Goal: Task Accomplishment & Management: Manage account settings

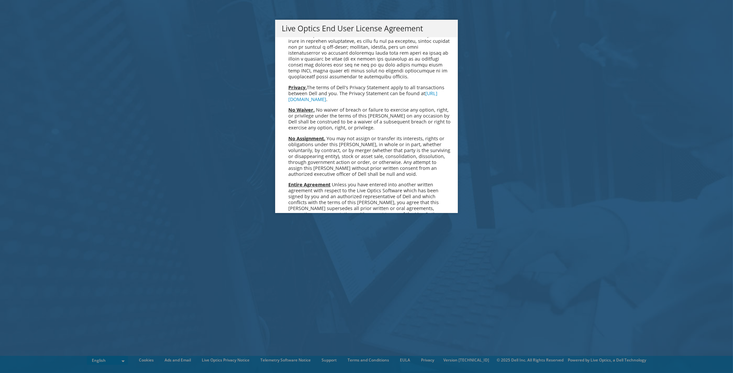
scroll to position [2488, 0]
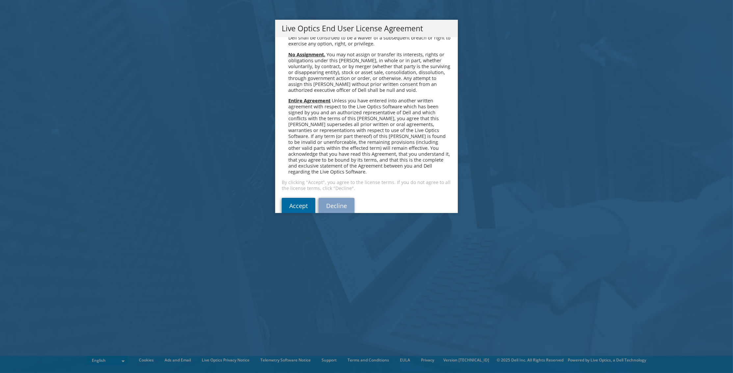
click at [295, 198] on link "Accept" at bounding box center [299, 206] width 34 height 16
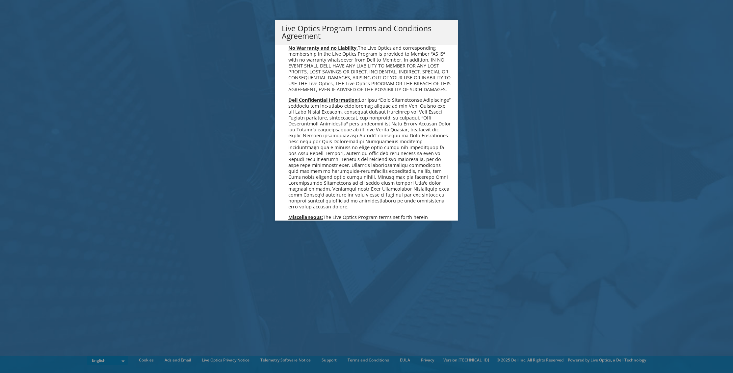
scroll to position [471, 0]
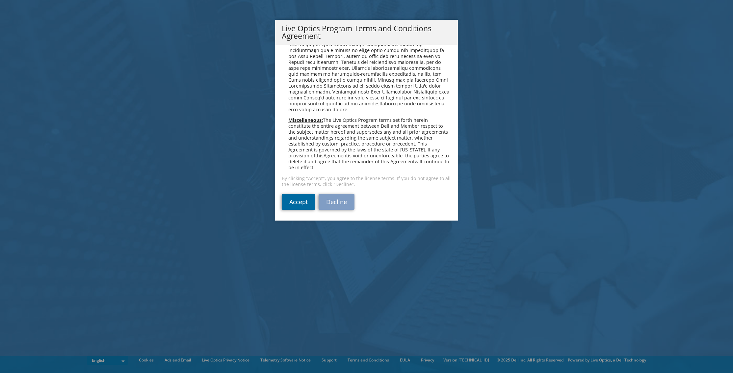
click at [288, 203] on link "Accept" at bounding box center [299, 202] width 34 height 16
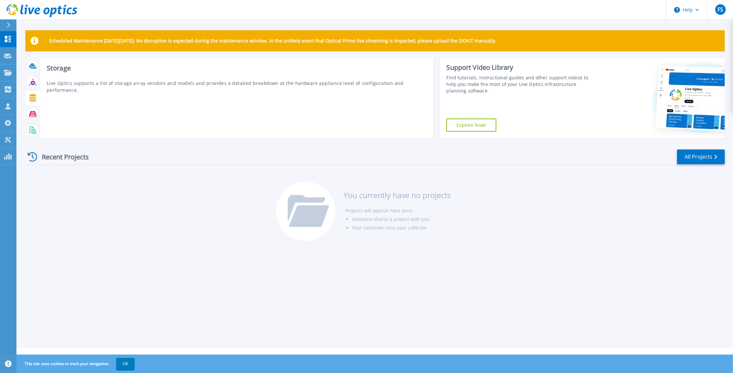
click at [33, 101] on icon at bounding box center [32, 98] width 7 height 8
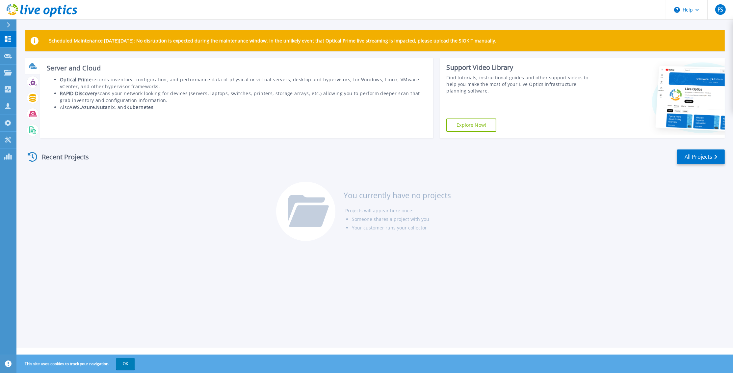
click at [33, 69] on icon at bounding box center [33, 66] width 8 height 8
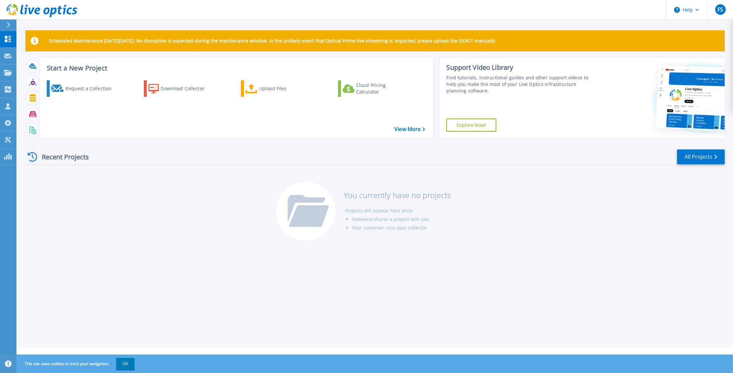
click at [197, 195] on div "Recent Projects All Projects You currently have no projects Projects will appea…" at bounding box center [374, 195] width 699 height 104
click at [9, 106] on icon at bounding box center [7, 106] width 5 height 6
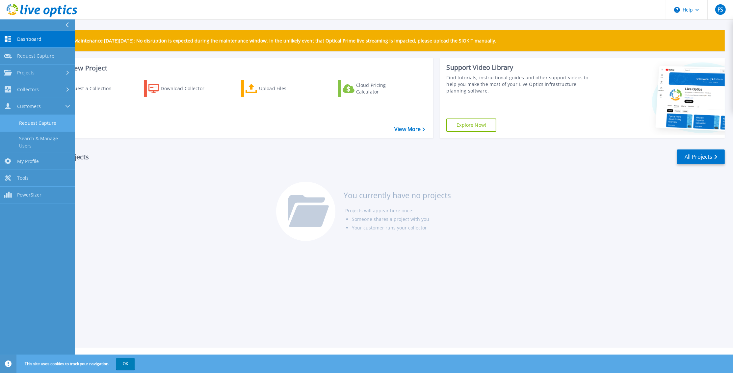
click at [56, 122] on link "Request Capture" at bounding box center [37, 123] width 75 height 17
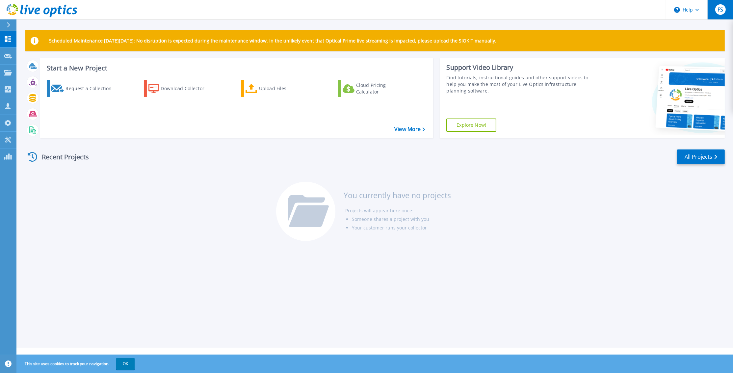
click at [720, 12] on span "FS" at bounding box center [720, 9] width 6 height 5
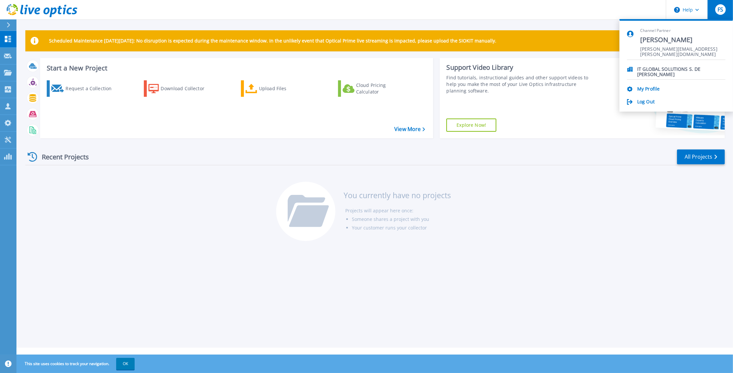
click at [625, 195] on div "Recent Projects All Projects You currently have no projects Projects will appea…" at bounding box center [374, 195] width 699 height 104
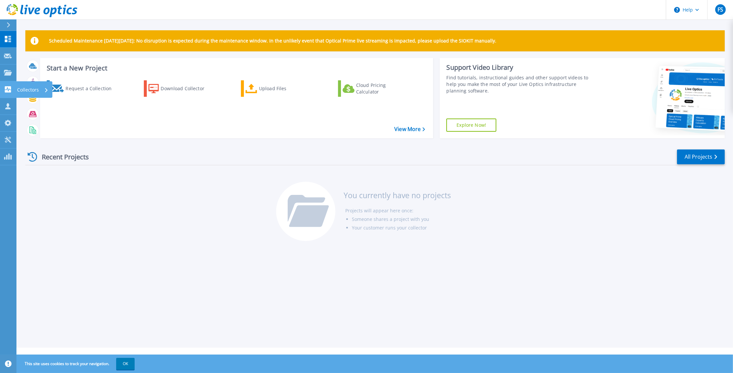
click at [9, 89] on icon at bounding box center [8, 89] width 8 height 6
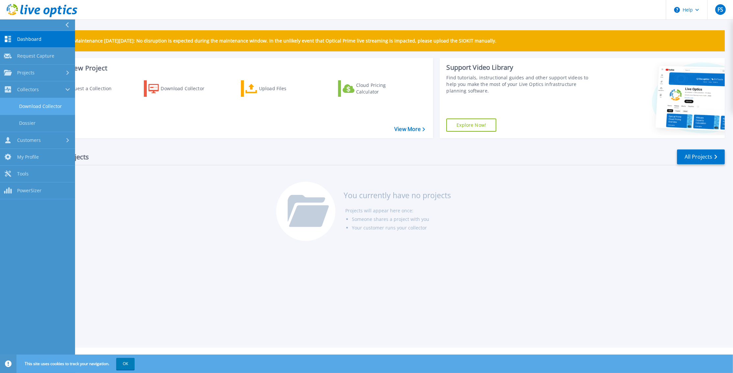
click at [36, 110] on link "Download Collector" at bounding box center [37, 106] width 75 height 17
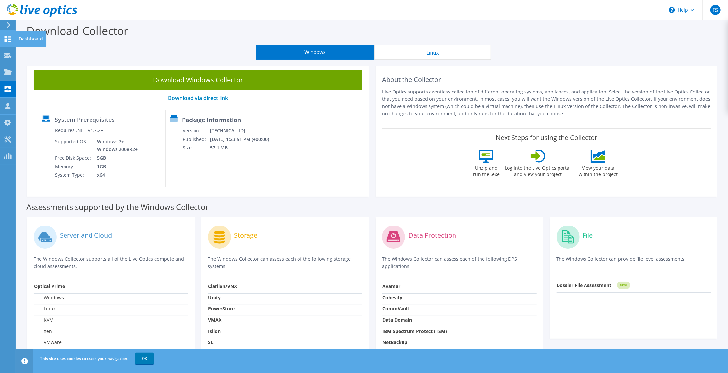
click at [6, 39] on use at bounding box center [8, 39] width 6 height 6
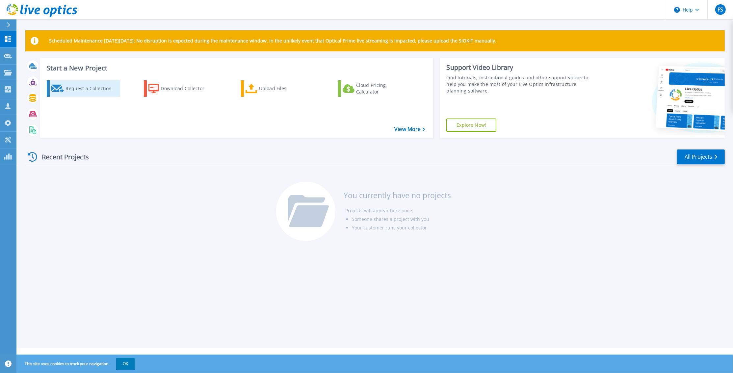
click at [79, 89] on div "Request a Collection" at bounding box center [91, 88] width 53 height 13
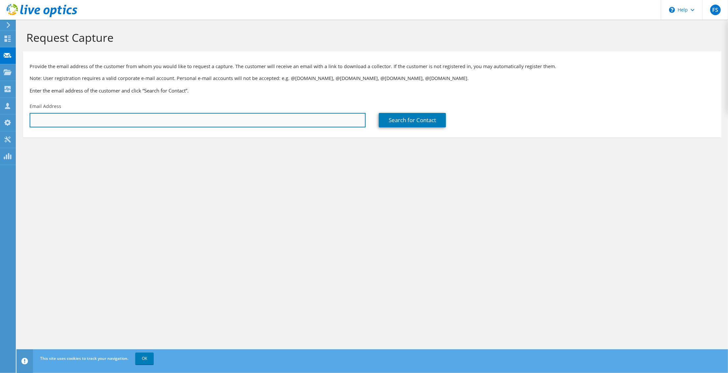
click at [282, 118] on input "text" at bounding box center [198, 120] width 336 height 14
type input "rogger.alfaro@rcjcorp.hn"
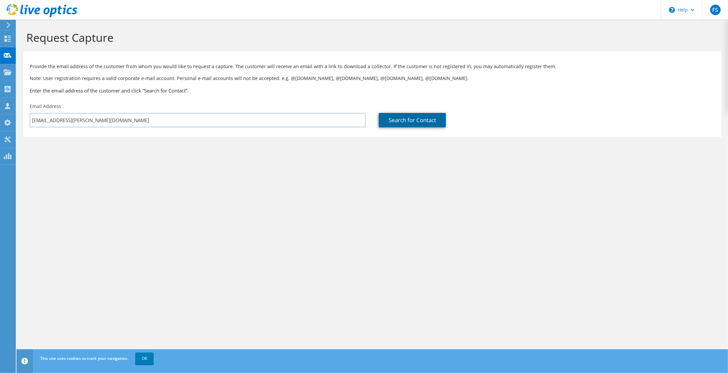
click at [433, 123] on link "Search for Contact" at bounding box center [412, 120] width 67 height 14
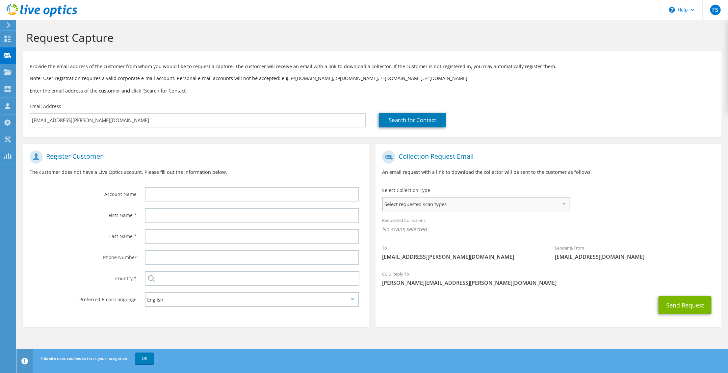
click at [452, 206] on span "Select requested scan types" at bounding box center [476, 203] width 187 height 13
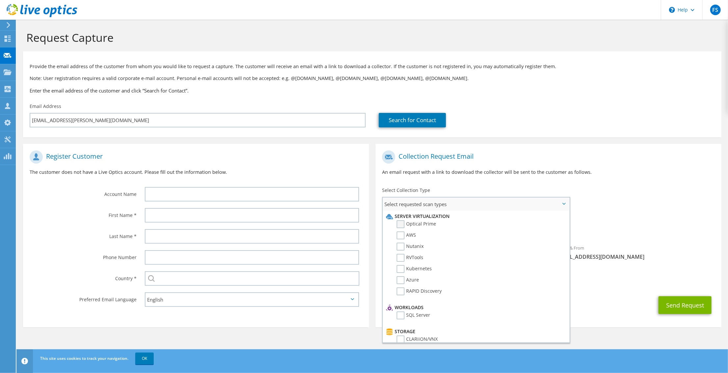
click at [402, 226] on label "Optical Prime" at bounding box center [415, 224] width 39 height 8
click at [0, 0] on input "Optical Prime" at bounding box center [0, 0] width 0 height 0
click at [5, 90] on use at bounding box center [8, 89] width 6 height 6
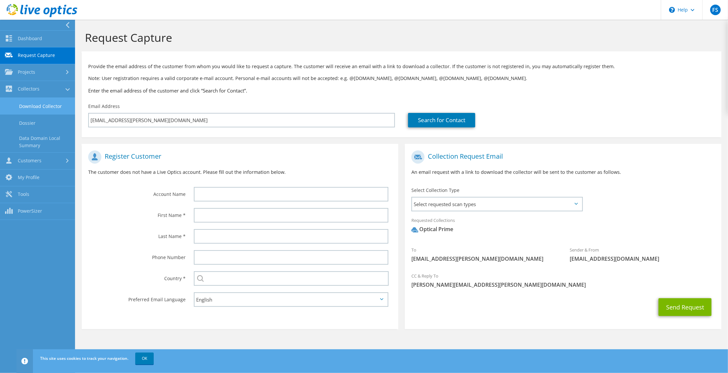
click at [31, 106] on link "Download Collector" at bounding box center [37, 106] width 75 height 17
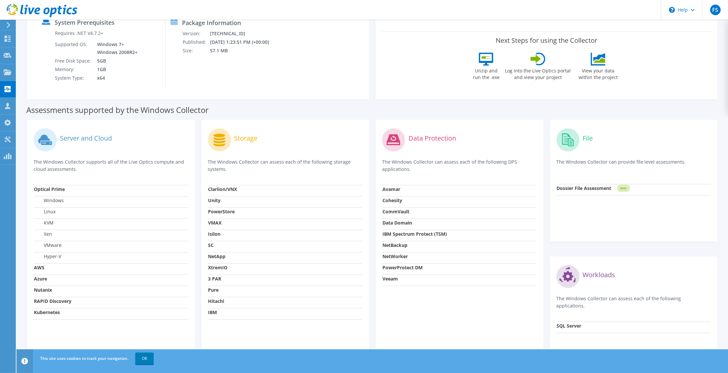
scroll to position [99, 0]
click at [55, 244] on label "VMware" at bounding box center [48, 243] width 28 height 7
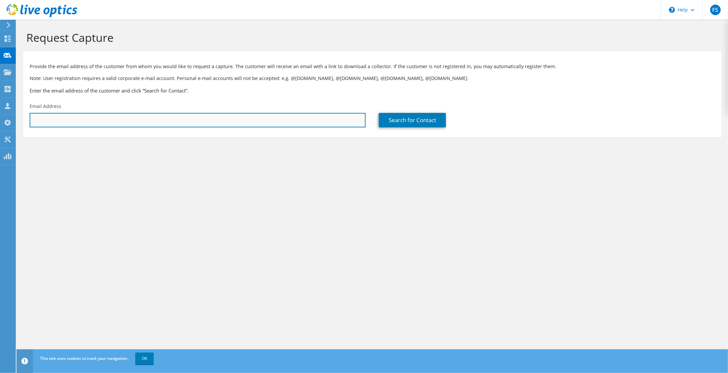
click at [185, 121] on input "text" at bounding box center [198, 120] width 336 height 14
paste input "[EMAIL_ADDRESS][PERSON_NAME][DOMAIN_NAME]"
type input "[EMAIL_ADDRESS][PERSON_NAME][DOMAIN_NAME]"
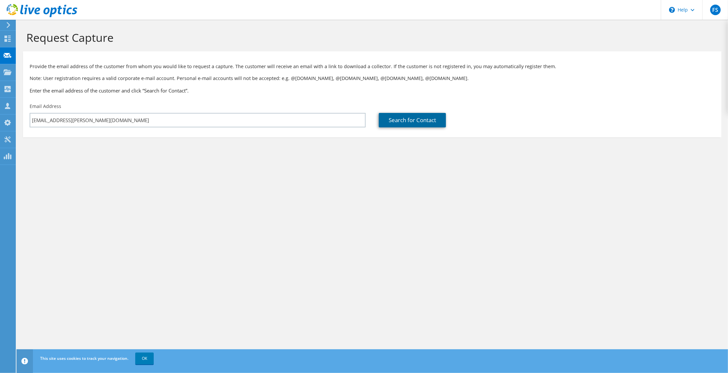
click at [405, 119] on link "Search for Contact" at bounding box center [412, 120] width 67 height 14
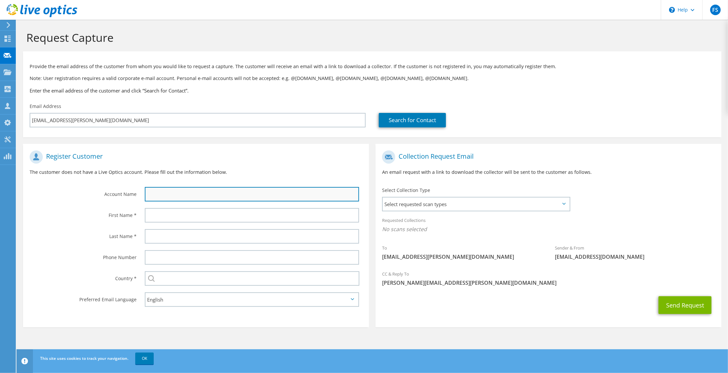
click at [241, 198] on input "text" at bounding box center [252, 194] width 214 height 14
click at [326, 197] on input "text" at bounding box center [252, 194] width 214 height 14
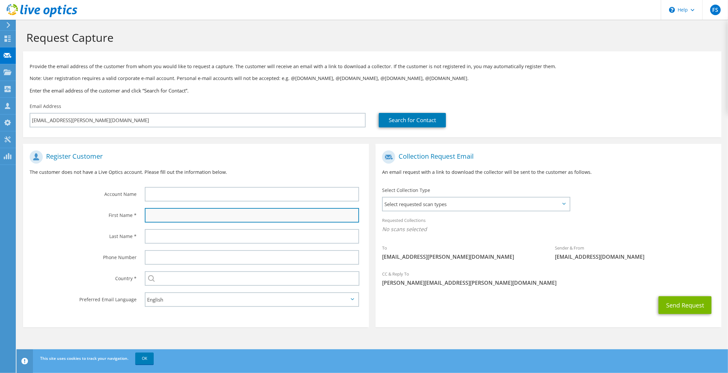
click at [224, 218] on input "text" at bounding box center [252, 215] width 214 height 14
type input "Rogger"
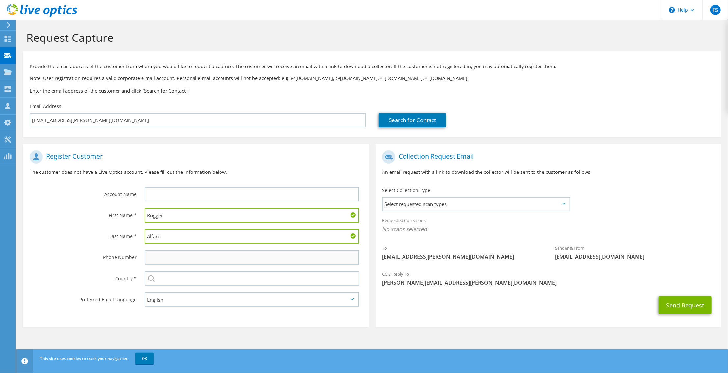
type input "Alfaro"
click at [226, 259] on input "text" at bounding box center [252, 257] width 214 height 14
click at [89, 265] on div "Phone Number" at bounding box center [80, 257] width 115 height 20
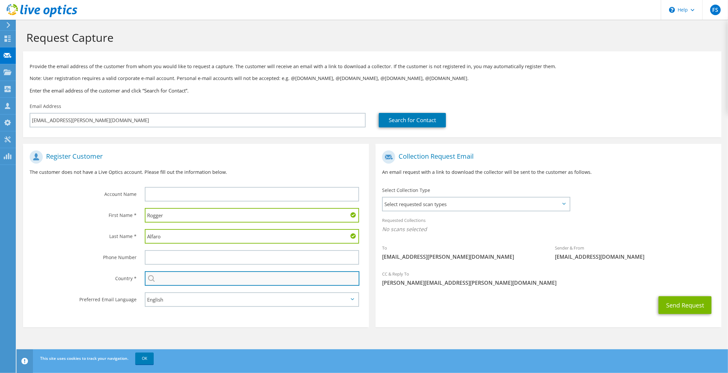
click at [187, 278] on input "text" at bounding box center [252, 278] width 215 height 14
click at [312, 279] on input "text" at bounding box center [252, 278] width 215 height 14
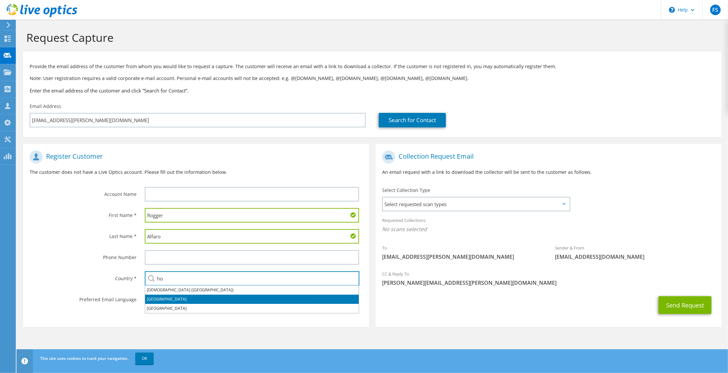
click at [217, 299] on li "Honduras" at bounding box center [252, 298] width 214 height 9
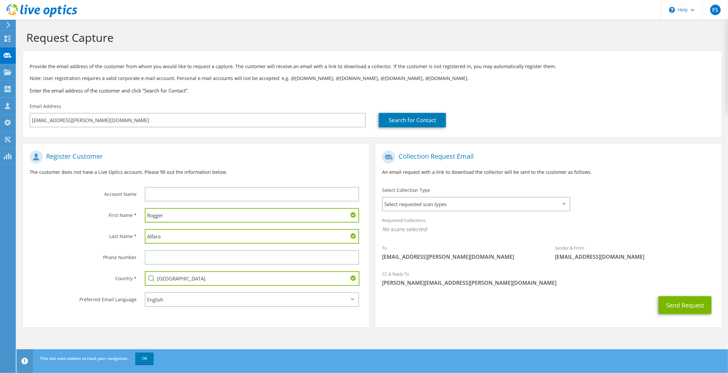
type input "Honduras"
click at [275, 301] on select "English Deutsch Español Français Italiano Polski Português Русский 한국어 中文 日本語" at bounding box center [252, 299] width 214 height 14
select select "es-ES"
click at [145, 292] on select "English Deutsch Español Français Italiano Polski Português Русский 한국어 中文 日本語" at bounding box center [252, 299] width 214 height 14
click at [304, 258] on input "text" at bounding box center [252, 257] width 214 height 14
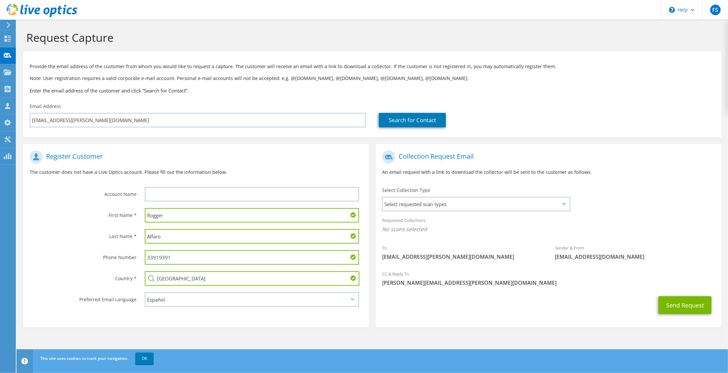
click at [159, 257] on input "33919391" at bounding box center [252, 257] width 214 height 14
click at [159, 256] on input "33919391" at bounding box center [252, 257] width 214 height 14
type input "3391-9391"
click at [453, 201] on span "Select requested scan types" at bounding box center [476, 203] width 187 height 13
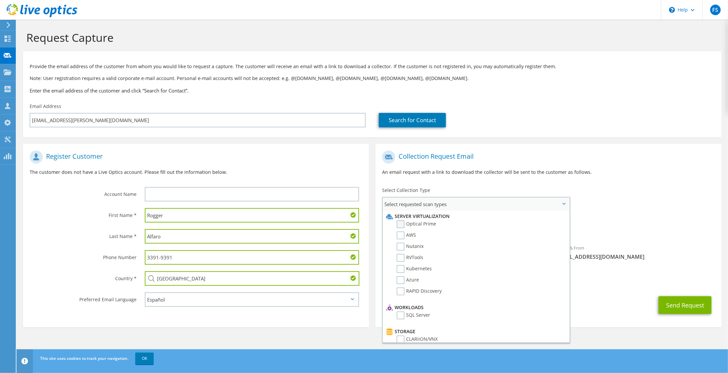
click at [403, 222] on label "Optical Prime" at bounding box center [415, 224] width 39 height 8
click at [0, 0] on input "Optical Prime" at bounding box center [0, 0] width 0 height 0
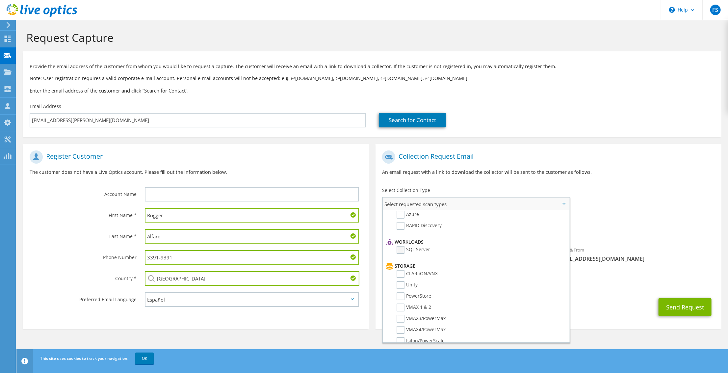
click at [402, 250] on label "SQL Server" at bounding box center [413, 250] width 34 height 8
click at [0, 0] on input "SQL Server" at bounding box center [0, 0] width 0 height 0
click at [626, 216] on div "Requested Collections No scans selected Optical Prime SQL Server" at bounding box center [548, 226] width 346 height 26
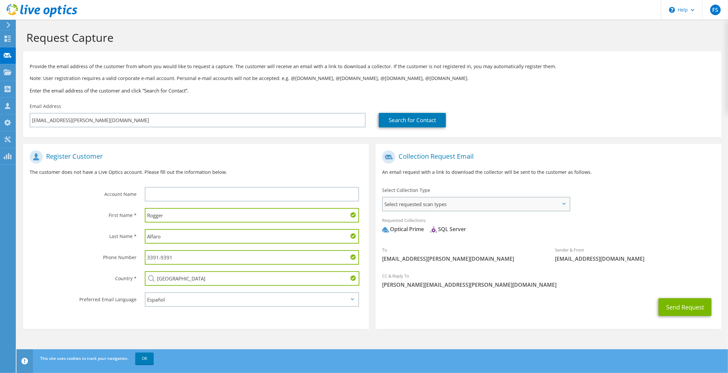
click at [489, 206] on span "Select requested scan types" at bounding box center [476, 203] width 187 height 13
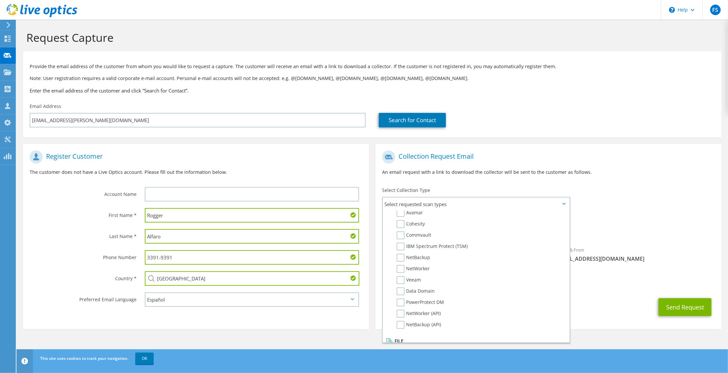
click at [648, 217] on div "Requested Collections No scans selected Optical Prime SQL Server" at bounding box center [548, 226] width 346 height 26
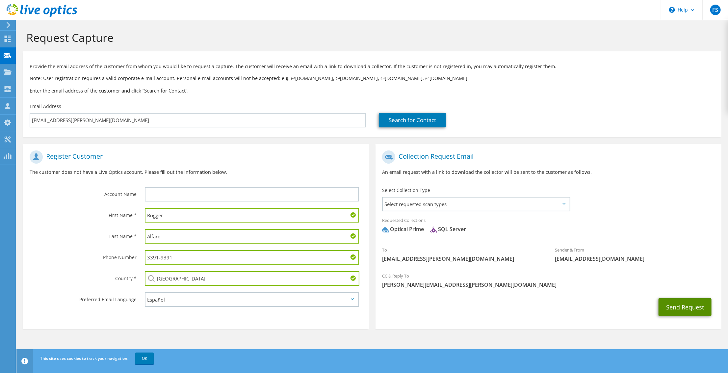
click at [676, 307] on button "Send Request" at bounding box center [684, 307] width 53 height 18
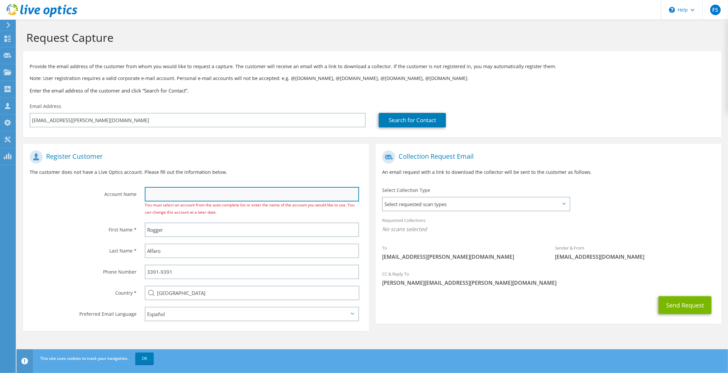
click at [201, 192] on input "text" at bounding box center [252, 194] width 214 height 14
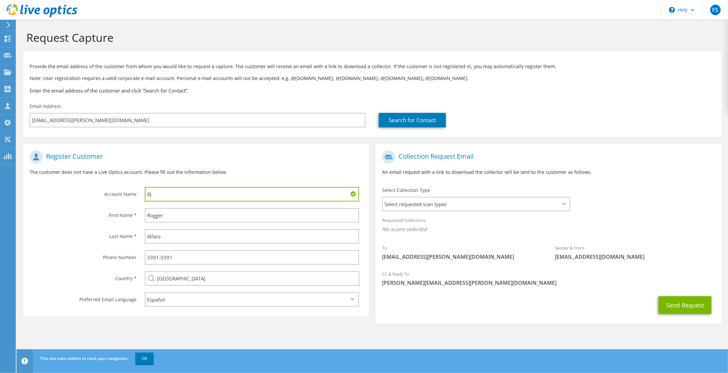
type input "R"
click at [89, 209] on label "First Name *" at bounding box center [83, 213] width 107 height 11
click at [199, 196] on input "Tecnosupplier" at bounding box center [252, 194] width 214 height 14
click at [199, 195] on input "Tecnosupplier" at bounding box center [252, 194] width 214 height 14
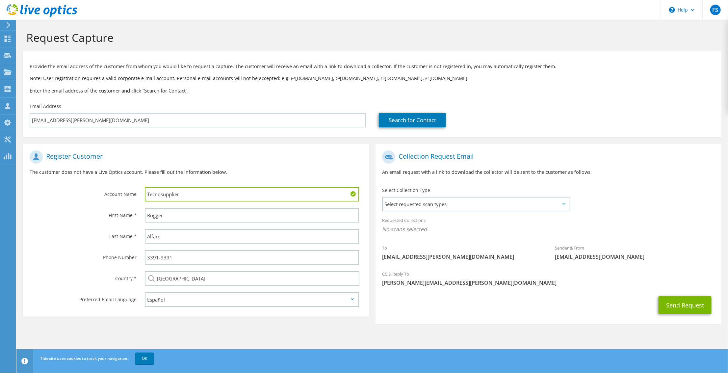
paste input "Supplier S.A de C.V"
type input "Tecno Supplier S.A de C.V"
click at [679, 306] on button "Send Request" at bounding box center [684, 305] width 53 height 18
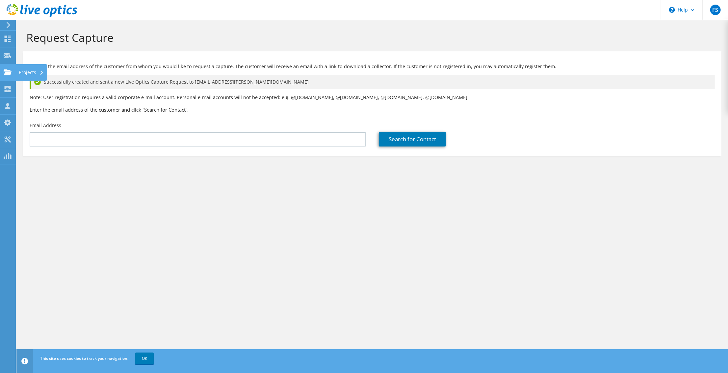
click at [8, 72] on use at bounding box center [8, 72] width 8 height 6
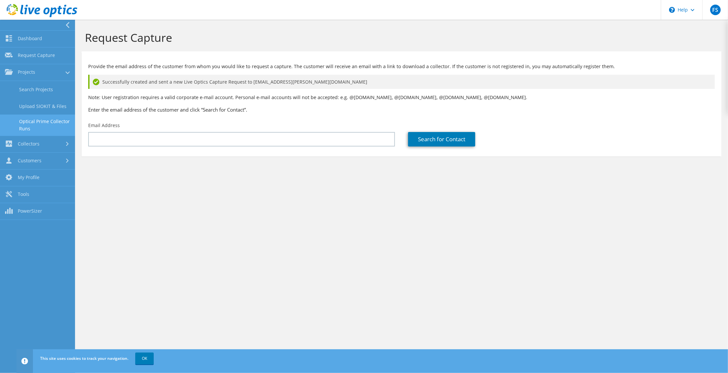
click at [46, 127] on link "Optical Prime Collector Runs" at bounding box center [37, 124] width 75 height 21
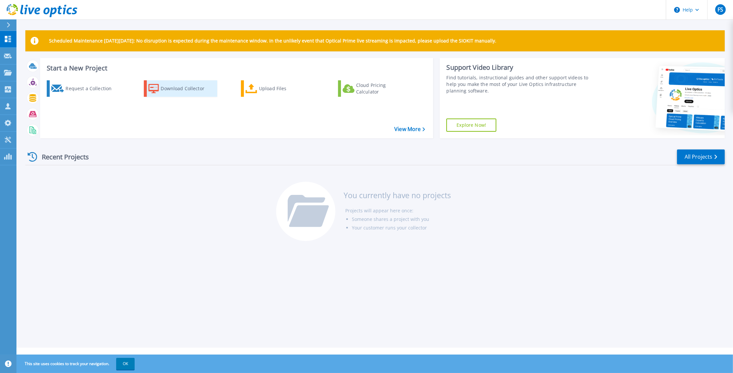
click at [170, 88] on div "Download Collector" at bounding box center [187, 88] width 53 height 13
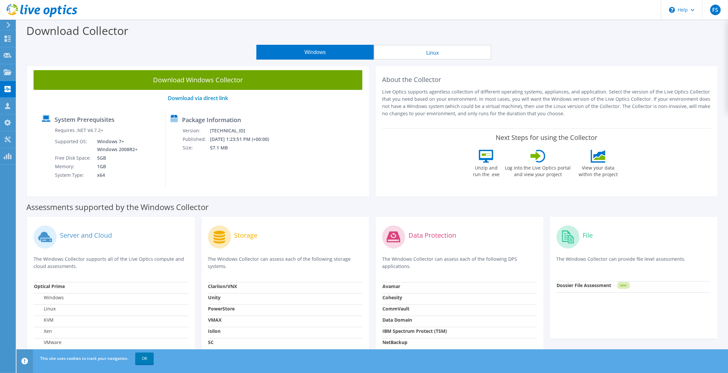
click at [434, 48] on button "Linux" at bounding box center [432, 52] width 117 height 15
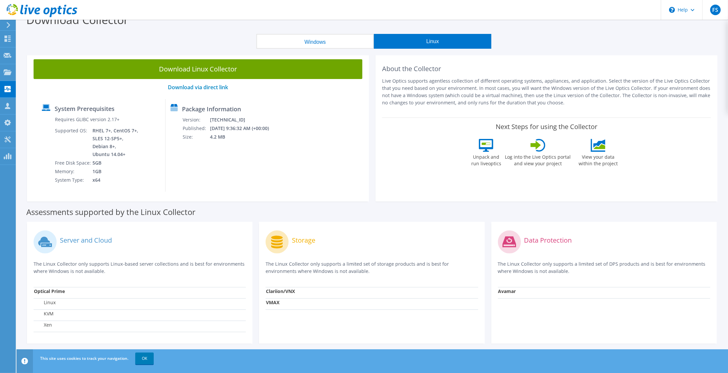
scroll to position [15, 0]
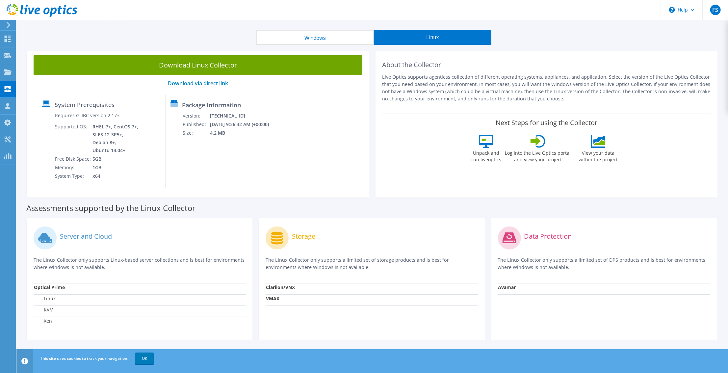
click at [346, 36] on button "Windows" at bounding box center [314, 37] width 117 height 15
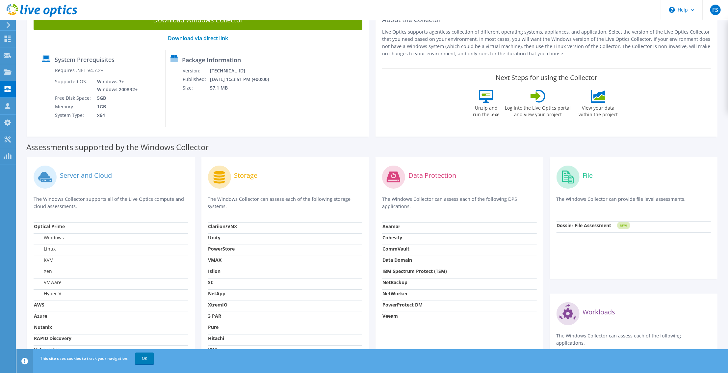
scroll to position [114, 0]
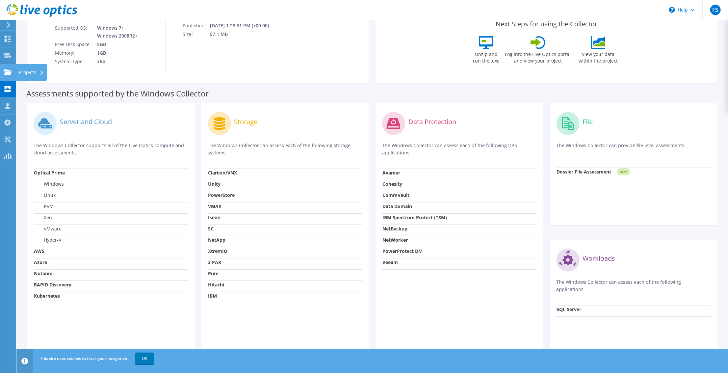
click at [8, 72] on use at bounding box center [8, 72] width 8 height 6
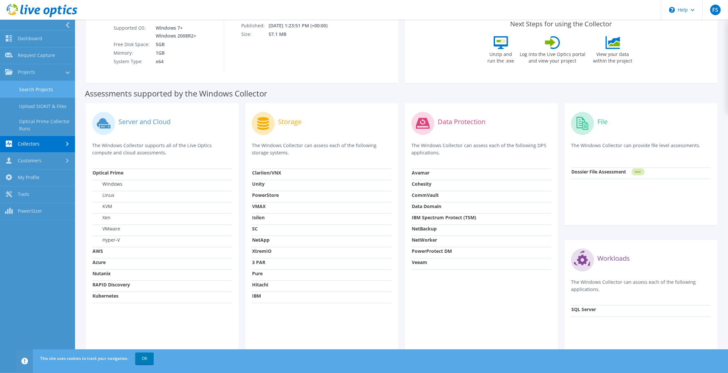
click at [22, 87] on link "Search Projects" at bounding box center [37, 89] width 75 height 17
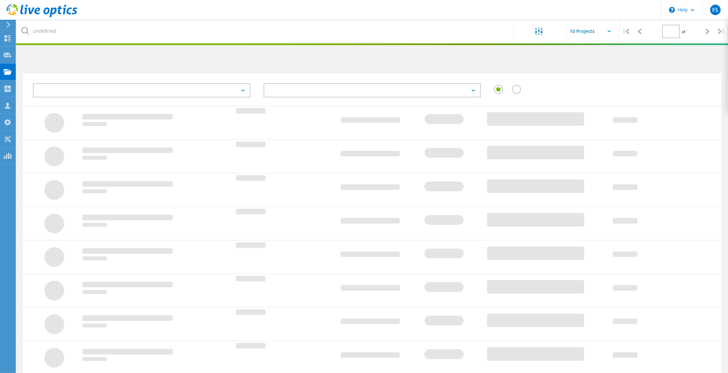
type input "1"
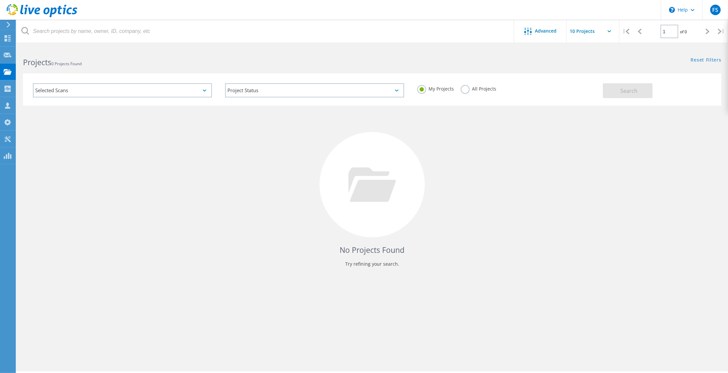
click at [147, 92] on div "Selected Scans" at bounding box center [122, 90] width 179 height 14
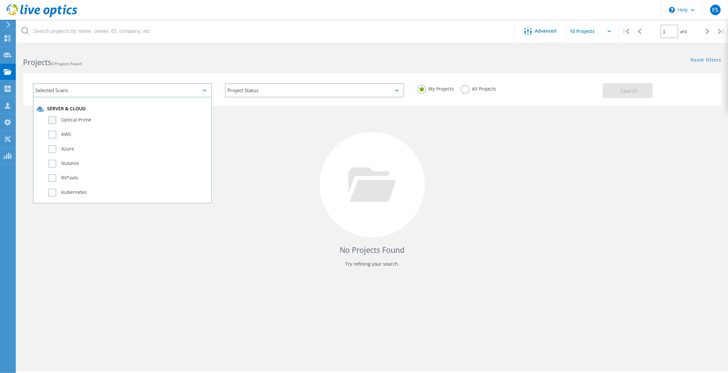
click at [124, 117] on label "Optical Prime" at bounding box center [128, 120] width 160 height 8
click at [0, 0] on input "Optical Prime" at bounding box center [0, 0] width 0 height 0
click at [615, 92] on button "Search" at bounding box center [628, 90] width 50 height 15
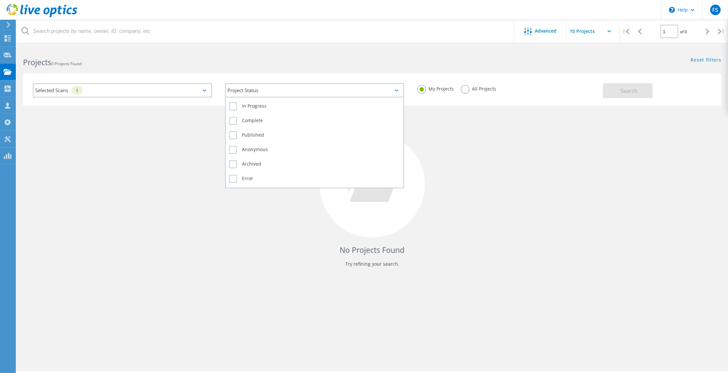
click at [339, 91] on div "Project Status" at bounding box center [314, 90] width 179 height 14
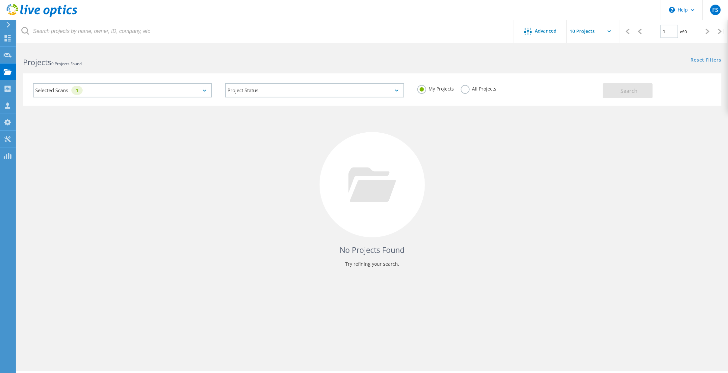
click at [521, 172] on div "No Projects Found Try refining your search." at bounding box center [372, 191] width 698 height 170
click at [10, 75] on div at bounding box center [8, 72] width 8 height 7
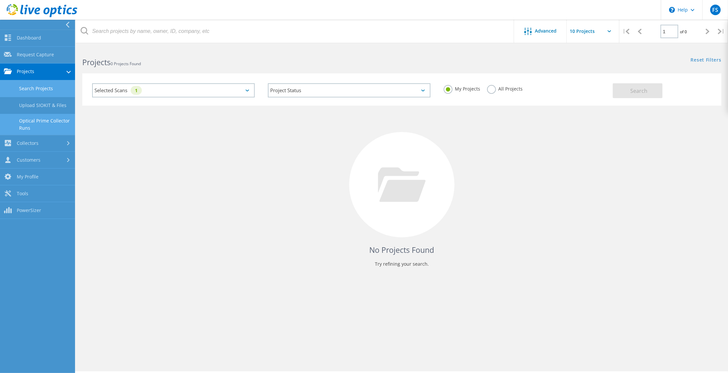
click at [47, 122] on link "Optical Prime Collector Runs" at bounding box center [37, 124] width 75 height 21
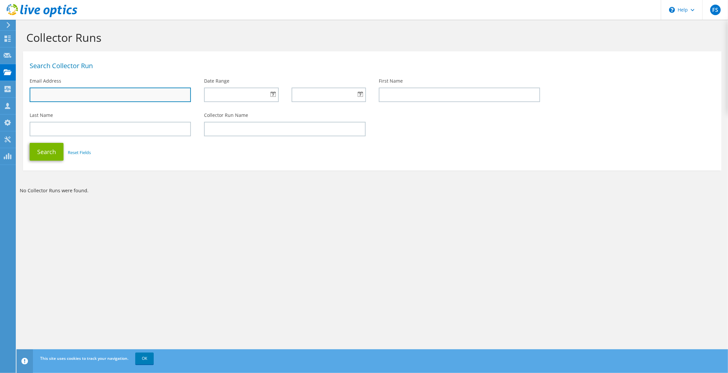
click at [131, 95] on input "text" at bounding box center [110, 95] width 161 height 14
type input "[EMAIL_ADDRESS][PERSON_NAME][DOMAIN_NAME]"
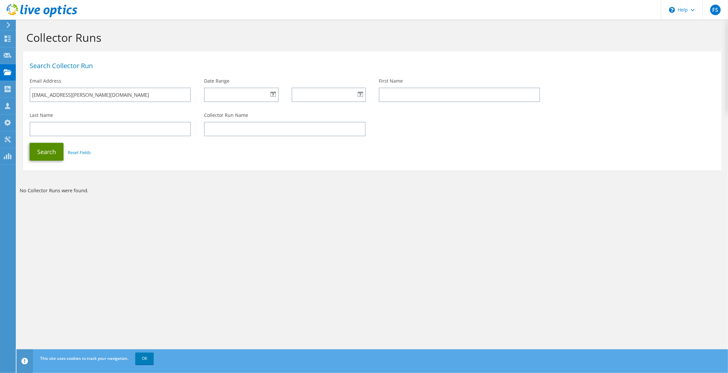
click at [53, 155] on button "Search" at bounding box center [47, 152] width 34 height 18
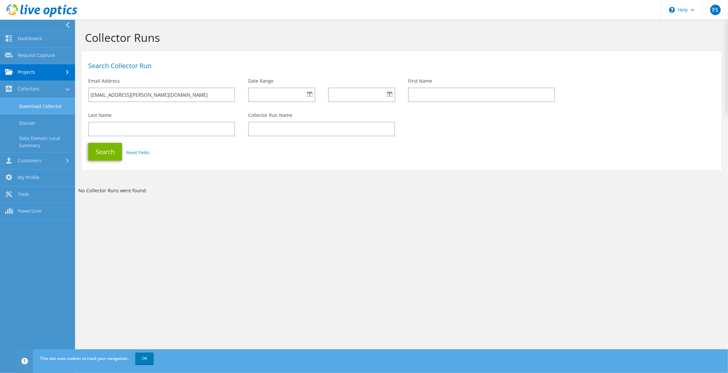
click at [37, 109] on link "Download Collector" at bounding box center [37, 106] width 75 height 17
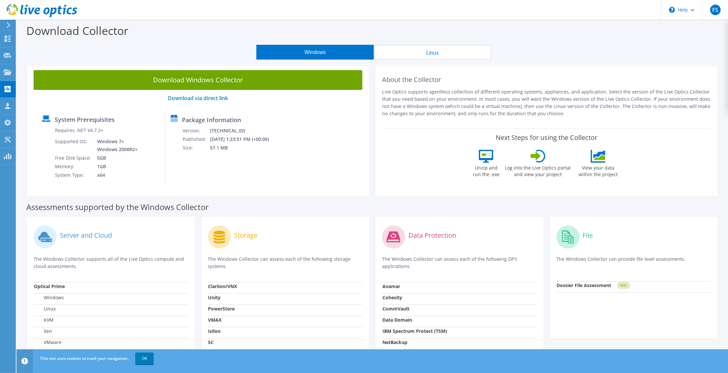
click at [423, 54] on button "Linux" at bounding box center [432, 52] width 117 height 15
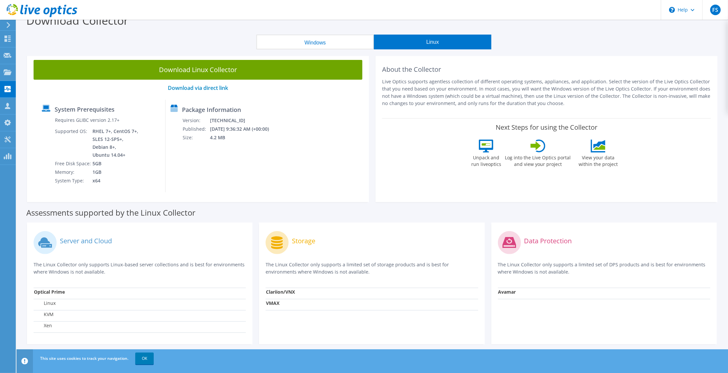
scroll to position [15, 0]
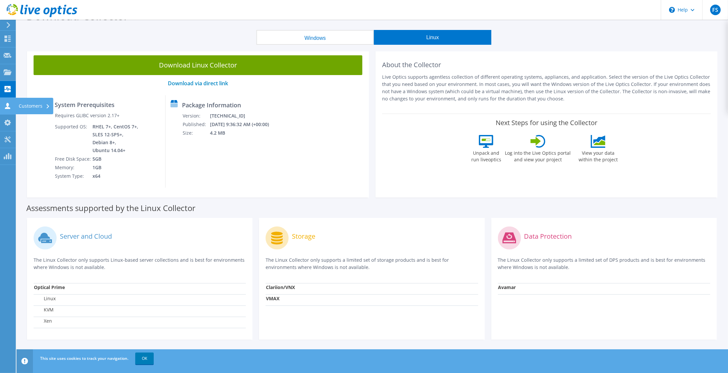
click at [8, 105] on use at bounding box center [7, 106] width 5 height 6
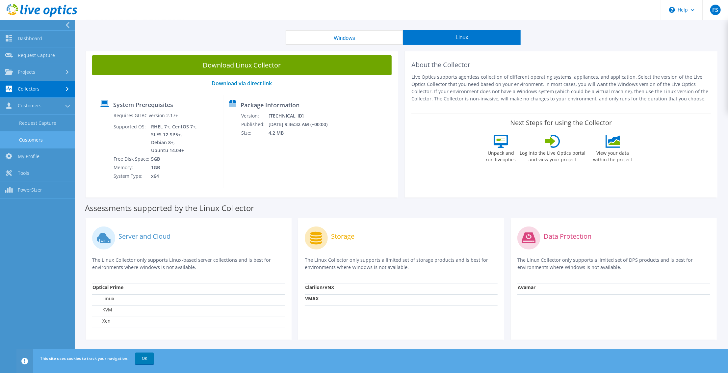
click at [36, 136] on link "Customers" at bounding box center [37, 139] width 75 height 17
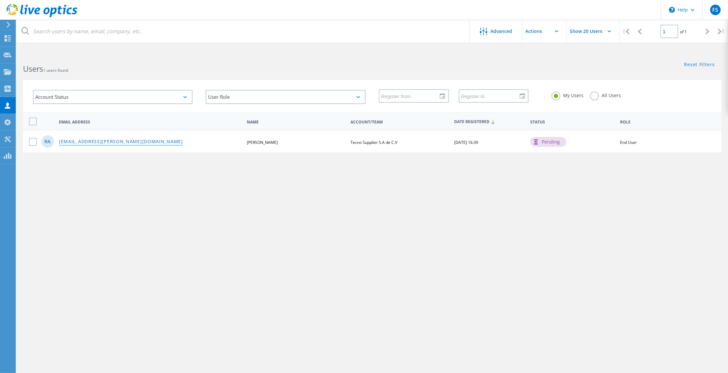
click at [117, 141] on link "rogger.alfaro@rcjcorp.hn" at bounding box center [121, 142] width 124 height 6
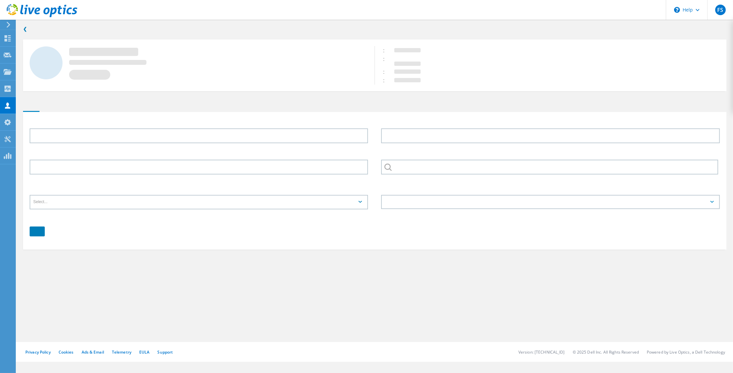
type input "Rogger"
type input "Alfaro"
type input "3391-9391"
type input "Tecno Supplier S.A de C.V"
type input "Español"
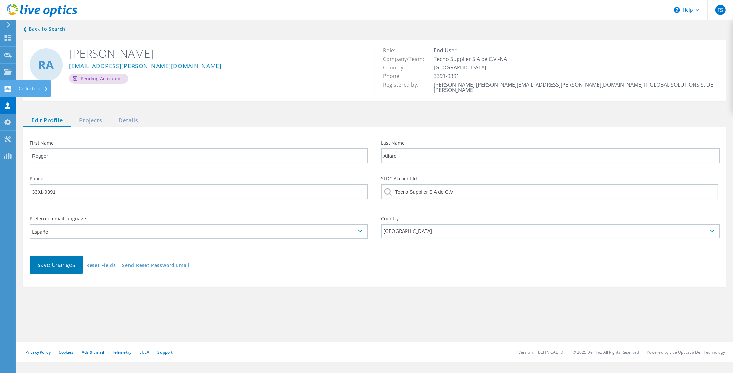
click at [8, 92] on div at bounding box center [8, 89] width 8 height 7
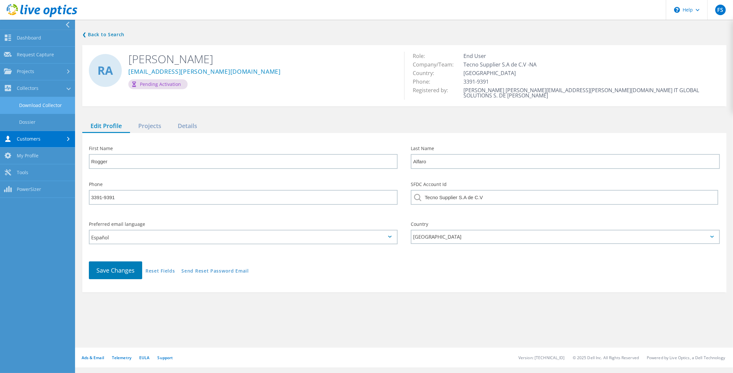
click at [26, 106] on link "Download Collector" at bounding box center [37, 105] width 75 height 17
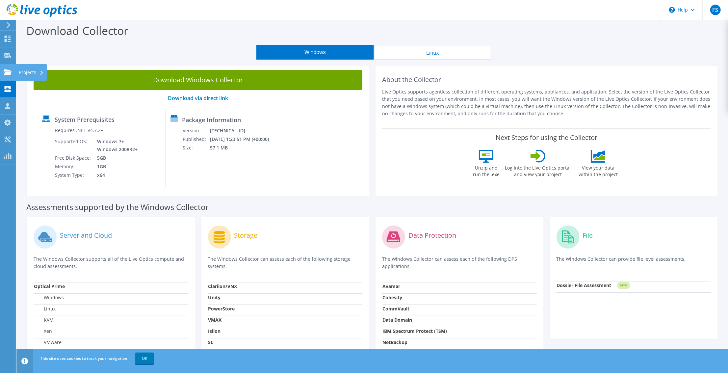
click at [10, 69] on icon at bounding box center [8, 72] width 8 height 6
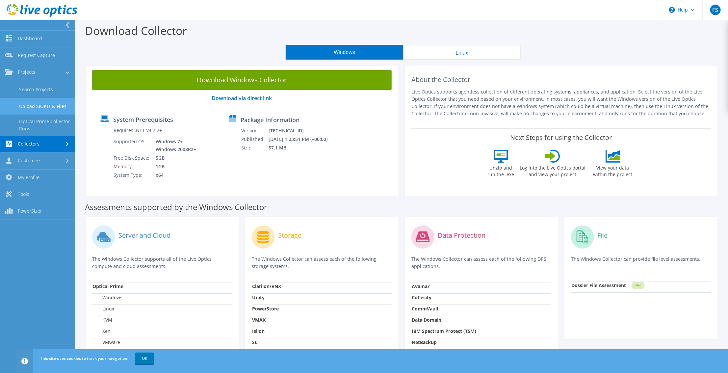
click at [35, 102] on link "Upload SIOKIT & Files" at bounding box center [37, 106] width 75 height 17
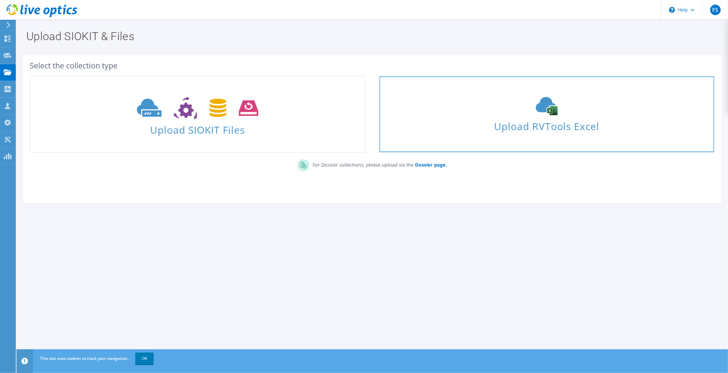
click at [513, 120] on span "Upload RVTools Excel" at bounding box center [546, 124] width 335 height 14
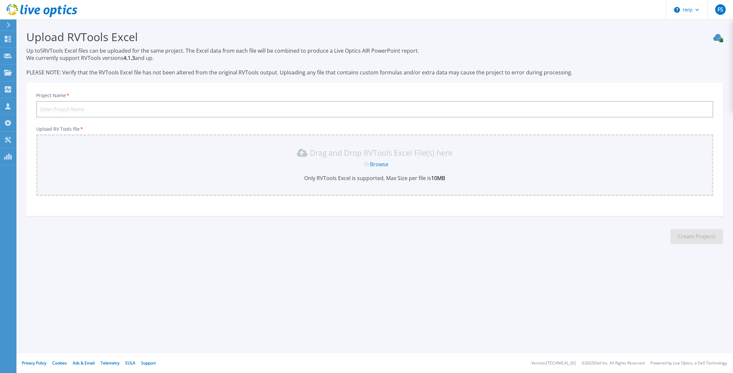
click at [323, 110] on input "Project Name *" at bounding box center [374, 109] width 677 height 16
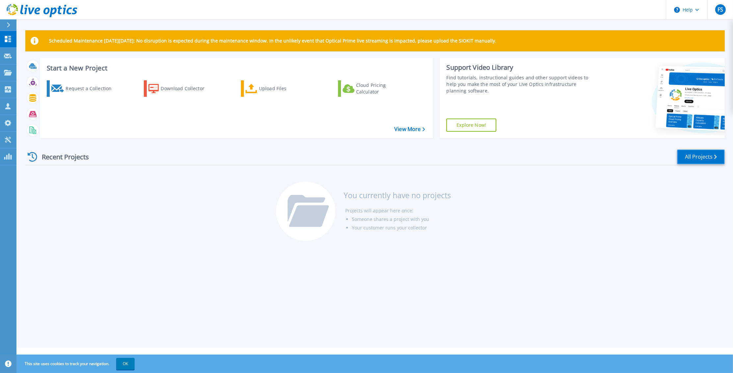
click at [710, 158] on link "All Projects" at bounding box center [701, 156] width 48 height 15
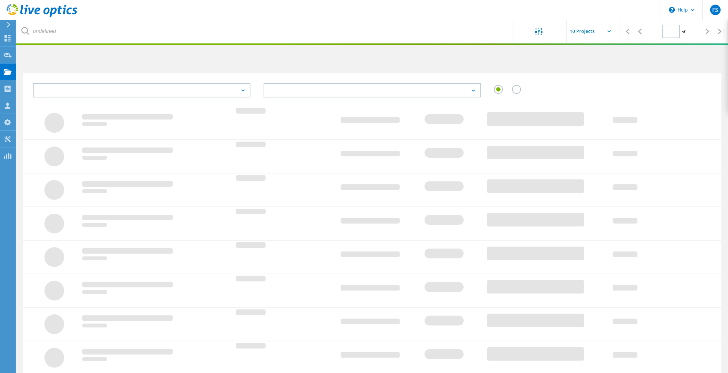
type input "1"
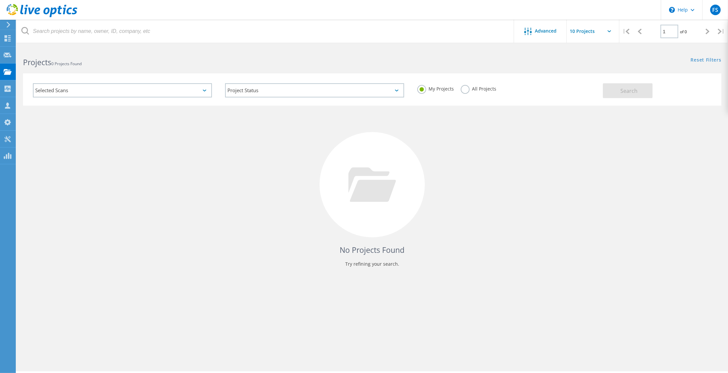
click at [464, 87] on label "All Projects" at bounding box center [479, 88] width 36 height 6
click at [0, 0] on input "All Projects" at bounding box center [0, 0] width 0 height 0
click at [637, 85] on button "Search" at bounding box center [628, 90] width 50 height 15
click at [6, 91] on use at bounding box center [8, 89] width 6 height 6
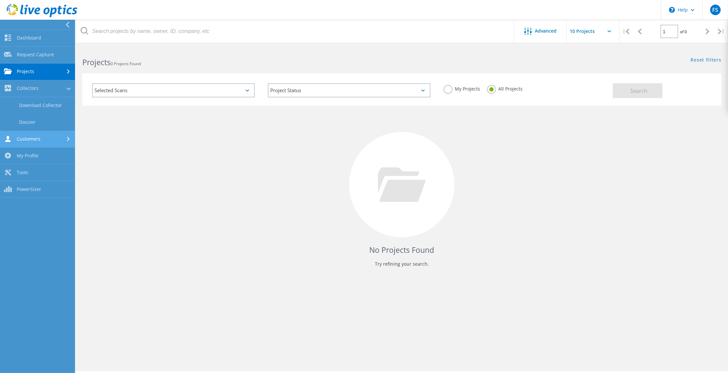
click at [33, 140] on link "Customers" at bounding box center [37, 139] width 75 height 17
click at [37, 170] on link "Tools" at bounding box center [37, 177] width 75 height 17
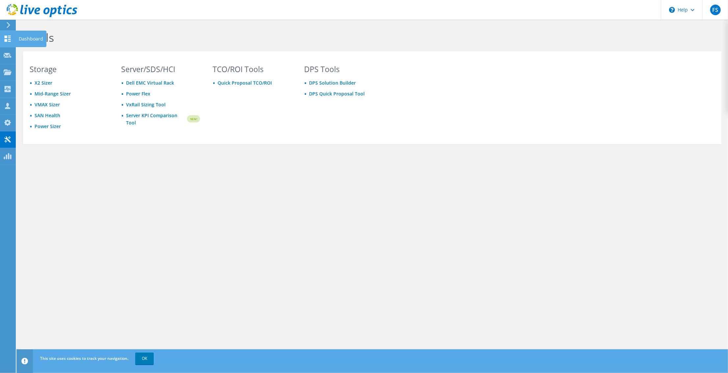
click at [5, 39] on use at bounding box center [8, 39] width 6 height 6
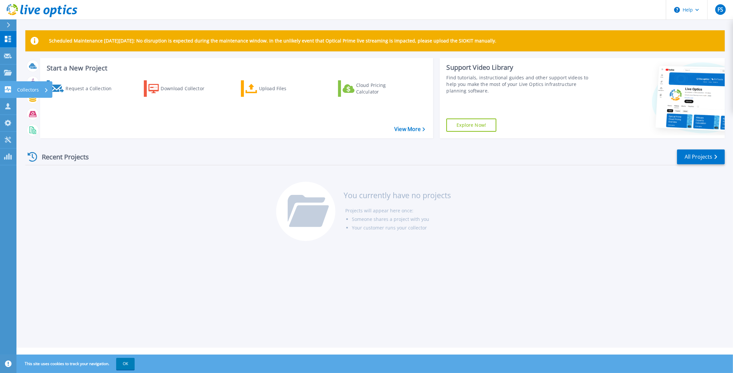
click at [7, 91] on icon at bounding box center [8, 89] width 6 height 6
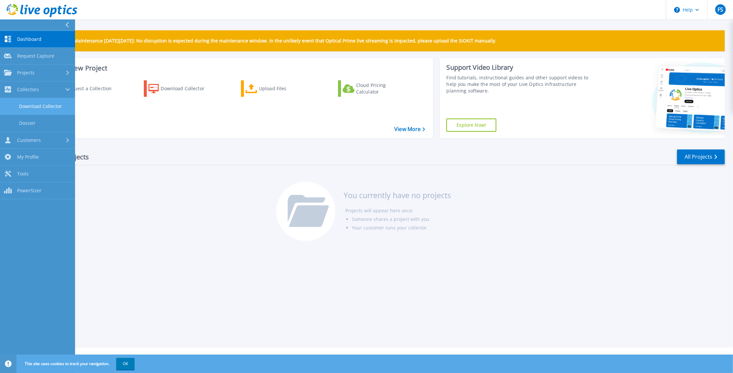
click at [23, 108] on link "Download Collector" at bounding box center [37, 106] width 75 height 17
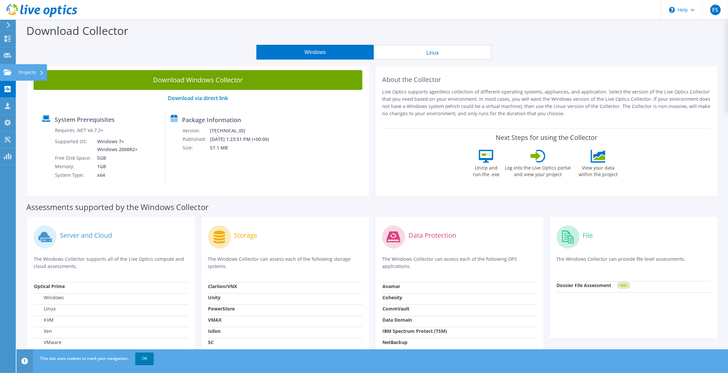
click at [6, 70] on use at bounding box center [8, 72] width 8 height 6
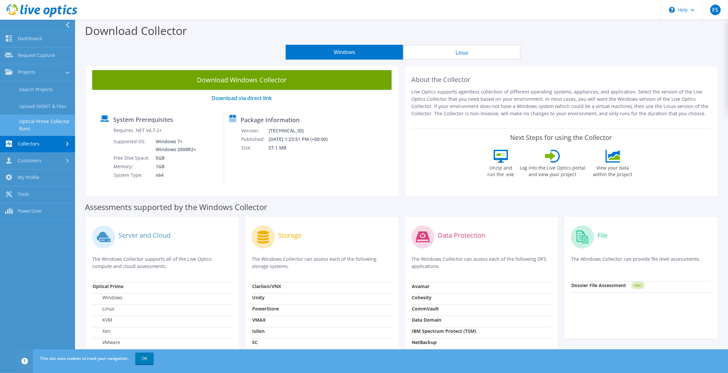
click at [37, 121] on link "Optical Prime Collector Runs" at bounding box center [37, 124] width 75 height 21
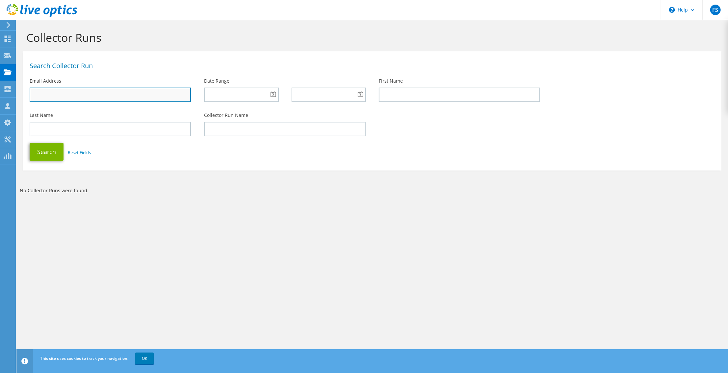
click at [160, 97] on input "text" at bounding box center [110, 95] width 161 height 14
type input "[EMAIL_ADDRESS][PERSON_NAME][DOMAIN_NAME]"
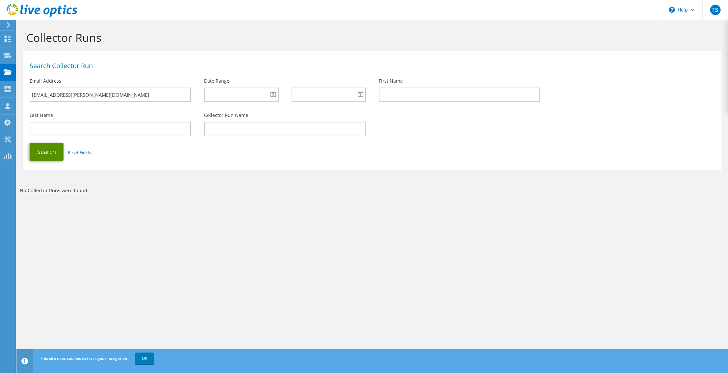
click at [42, 158] on button "Search" at bounding box center [47, 152] width 34 height 18
click at [121, 94] on input "rogger.alfaro@rcjcorp.hn" at bounding box center [110, 95] width 161 height 14
click at [44, 152] on button "Search" at bounding box center [47, 152] width 34 height 18
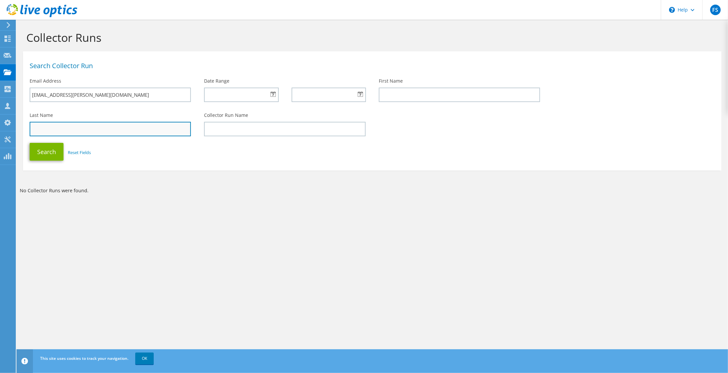
click at [52, 129] on input "text" at bounding box center [110, 129] width 161 height 14
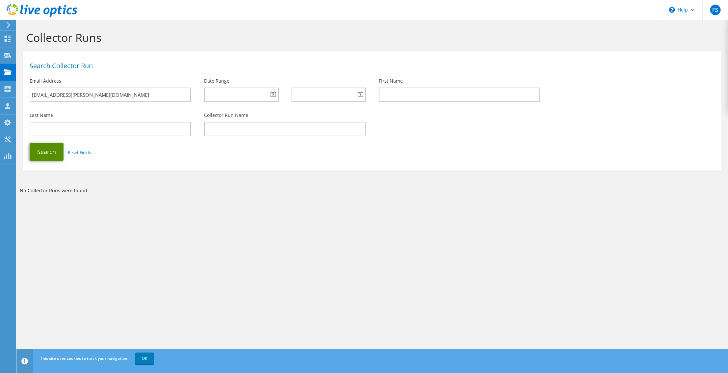
click at [50, 149] on button "Search" at bounding box center [47, 152] width 34 height 18
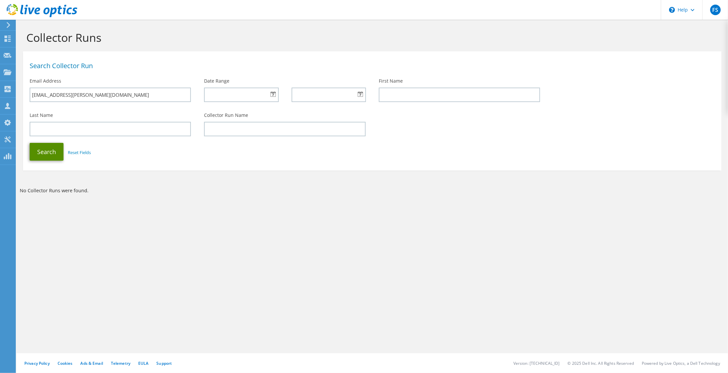
click at [54, 146] on button "Search" at bounding box center [47, 152] width 34 height 18
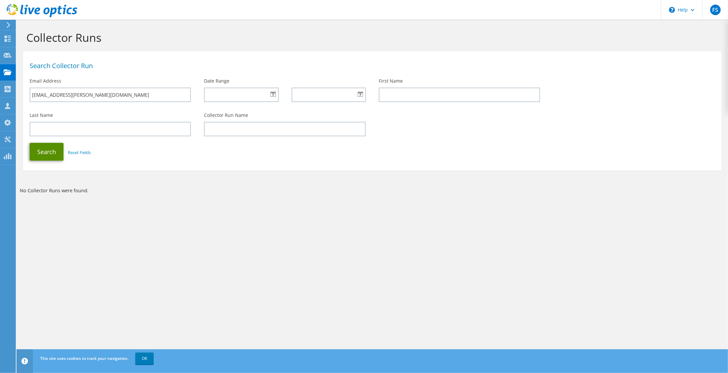
click at [36, 154] on button "Search" at bounding box center [47, 152] width 34 height 18
click at [7, 90] on use at bounding box center [8, 89] width 6 height 6
click at [148, 359] on link "OK" at bounding box center [144, 358] width 18 height 12
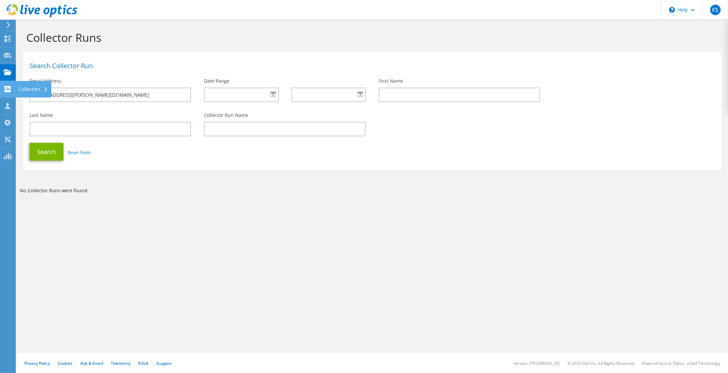
click at [6, 91] on use at bounding box center [8, 89] width 6 height 6
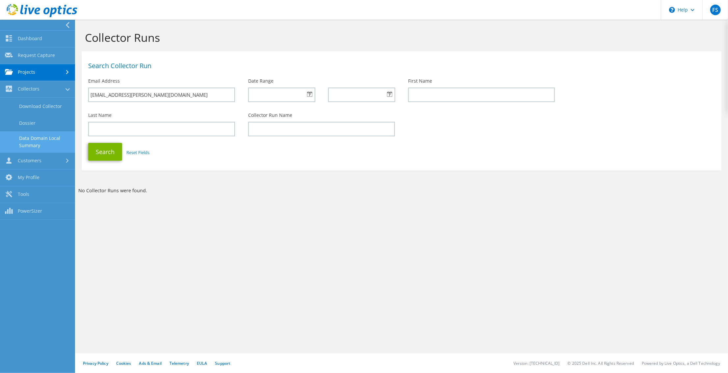
click at [27, 136] on link "Data Domain Local Summary" at bounding box center [37, 141] width 75 height 21
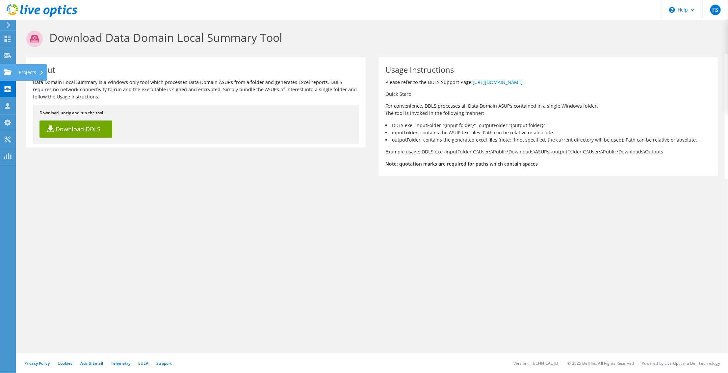
click at [9, 76] on div at bounding box center [8, 72] width 8 height 7
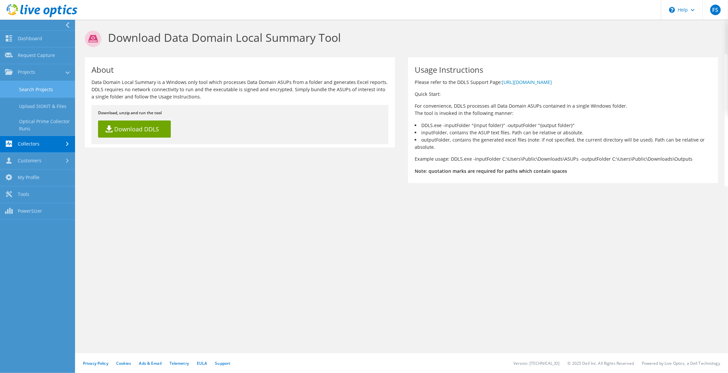
click at [27, 86] on link "Search Projects" at bounding box center [37, 89] width 75 height 17
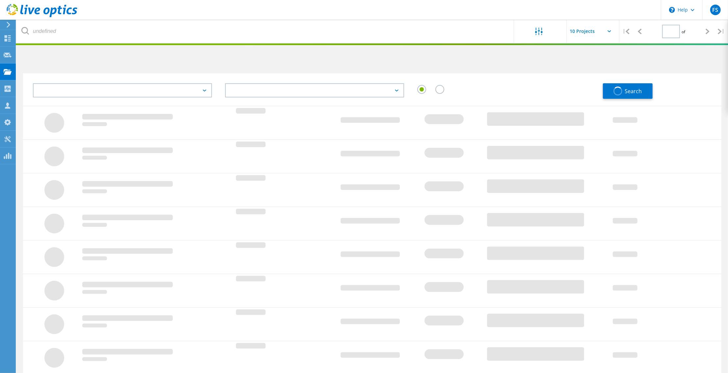
type input "1"
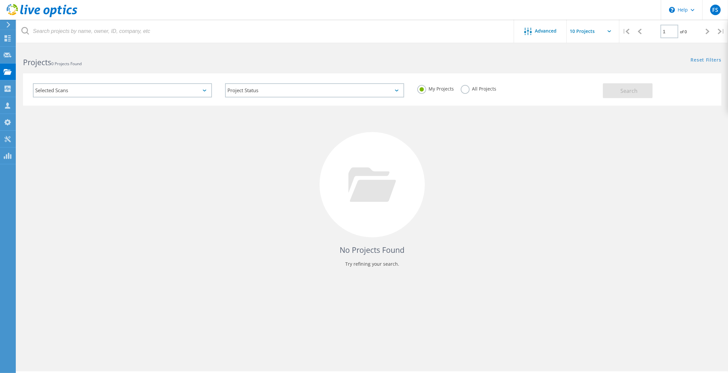
click at [187, 93] on div "Selected Scans" at bounding box center [122, 90] width 179 height 14
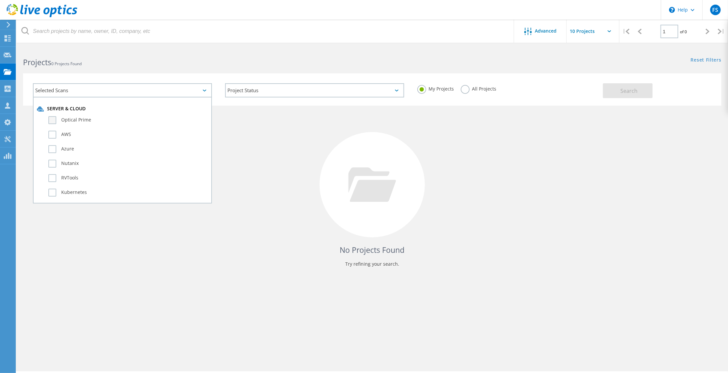
click at [69, 123] on label "Optical Prime" at bounding box center [128, 120] width 160 height 8
click at [0, 0] on input "Optical Prime" at bounding box center [0, 0] width 0 height 0
click at [630, 86] on button "Search" at bounding box center [628, 90] width 50 height 15
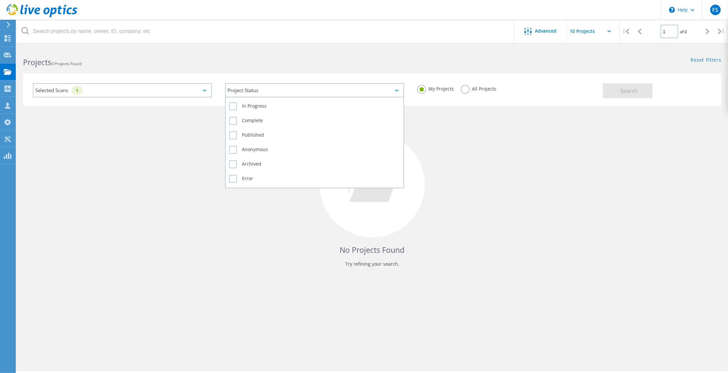
click at [372, 96] on div "Project Status In Progress Complete Published Anonymous Archived Error" at bounding box center [314, 90] width 179 height 14
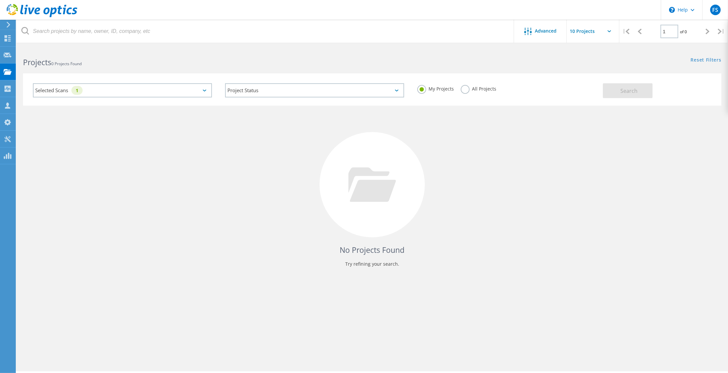
click at [517, 176] on div "No Projects Found Try refining your search." at bounding box center [372, 191] width 698 height 170
click at [589, 32] on input "text" at bounding box center [600, 31] width 66 height 23
click at [609, 151] on div "No Projects Found Try refining your search." at bounding box center [372, 191] width 698 height 170
click at [9, 110] on div at bounding box center [8, 106] width 8 height 7
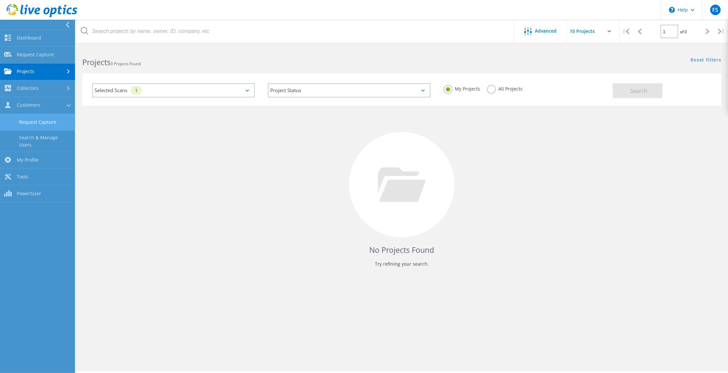
click at [30, 122] on link "Request Capture" at bounding box center [37, 122] width 75 height 17
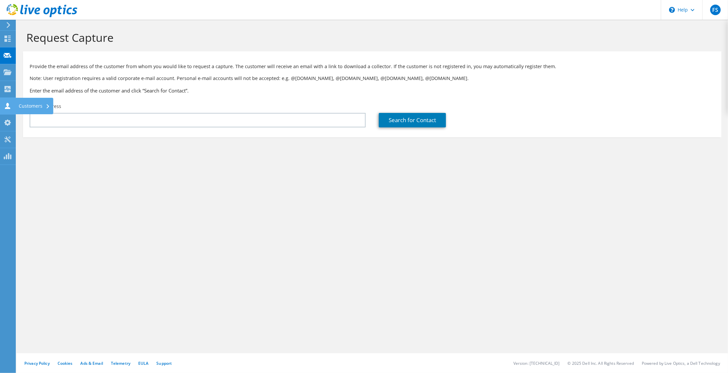
click at [8, 106] on use at bounding box center [7, 106] width 5 height 6
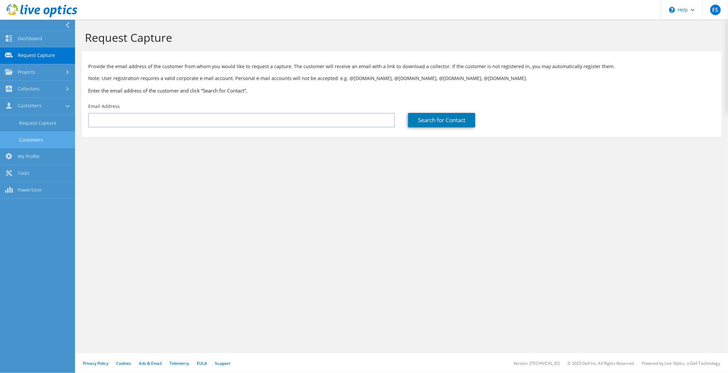
click at [29, 137] on link "Customers" at bounding box center [37, 139] width 75 height 17
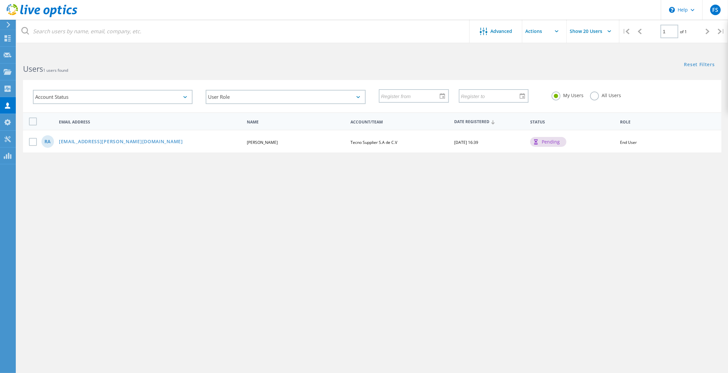
click at [545, 140] on div "pending" at bounding box center [548, 142] width 36 height 10
click at [546, 143] on div "pending" at bounding box center [548, 142] width 36 height 10
click at [35, 143] on label at bounding box center [34, 142] width 11 height 8
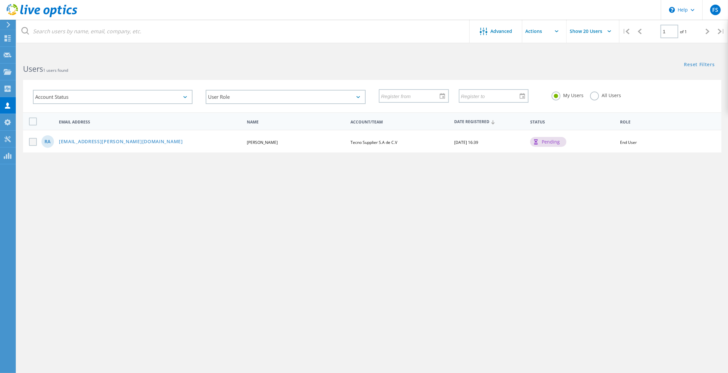
click at [0, 0] on input "checkbox" at bounding box center [0, 0] width 0 height 0
click at [560, 32] on input "text" at bounding box center [555, 31] width 66 height 23
click at [551, 143] on div "pending" at bounding box center [548, 142] width 36 height 10
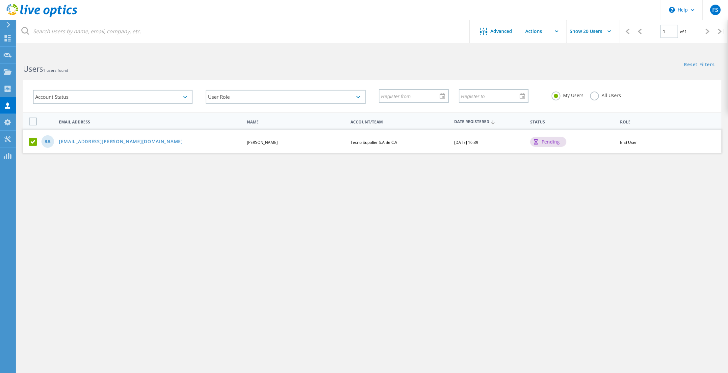
click at [322, 148] on div "RA [EMAIL_ADDRESS][PERSON_NAME][DOMAIN_NAME] [PERSON_NAME] Tecno Supplier S.A d…" at bounding box center [372, 141] width 698 height 23
click at [89, 140] on link "[EMAIL_ADDRESS][PERSON_NAME][DOMAIN_NAME]" at bounding box center [121, 142] width 124 height 6
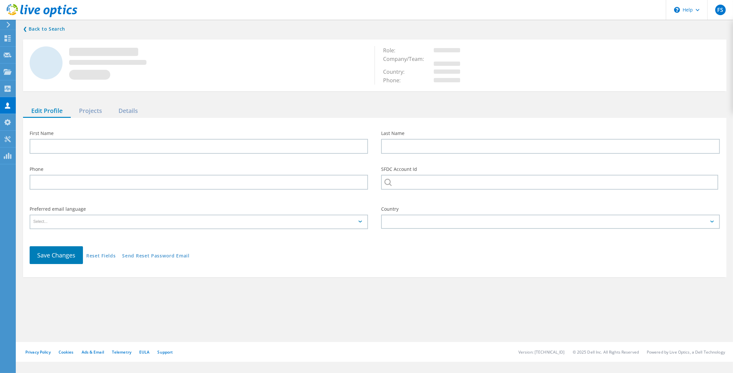
type input "Rogger"
type input "Alfaro"
type input "3391-9391"
type input "Tecno Supplier S.A de C.V"
type input "Español"
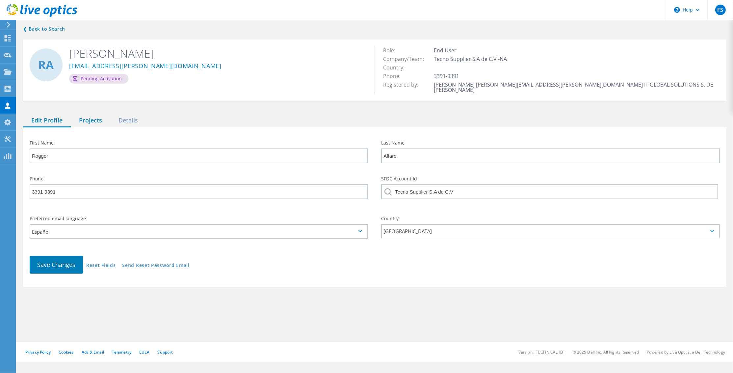
click at [96, 116] on div "Projects" at bounding box center [90, 120] width 39 height 13
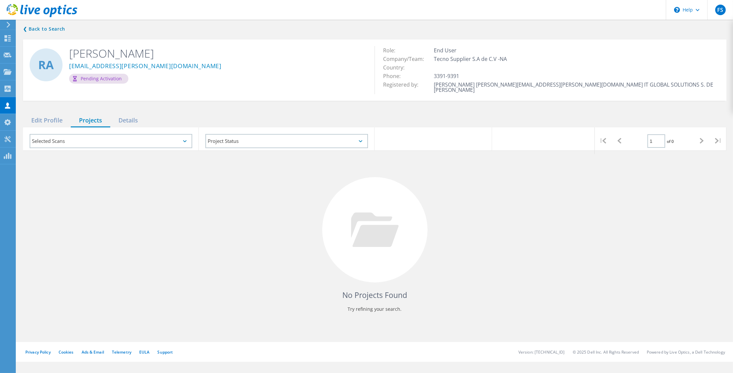
click at [132, 139] on div "Selected Scans" at bounding box center [111, 141] width 163 height 14
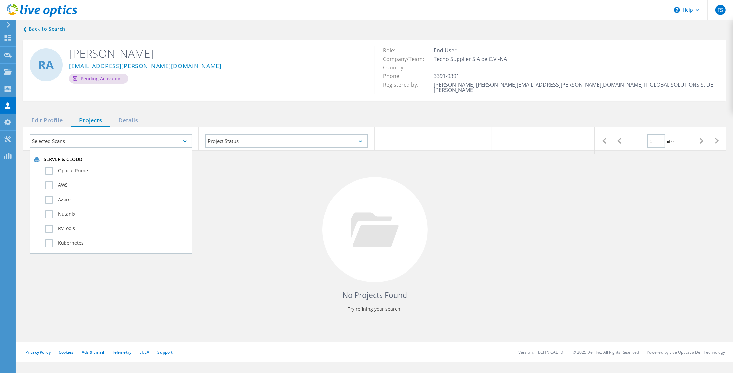
click at [107, 157] on div "Server & Cloud" at bounding box center [111, 159] width 155 height 7
click at [84, 167] on label "Optical Prime" at bounding box center [116, 171] width 143 height 8
click at [0, 0] on input "Optical Prime" at bounding box center [0, 0] width 0 height 0
click at [323, 232] on div at bounding box center [374, 229] width 105 height 105
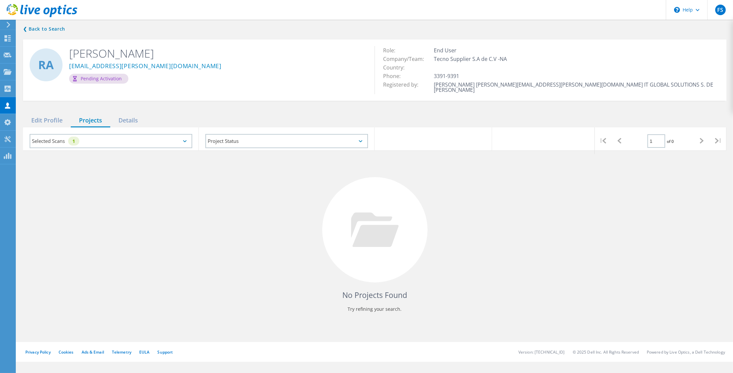
click at [107, 81] on div "Pending Activation" at bounding box center [98, 79] width 59 height 10
click at [75, 81] on div "Pending Activation" at bounding box center [98, 79] width 59 height 10
click at [27, 27] on link "❮ Back to Search" at bounding box center [45, 29] width 45 height 8
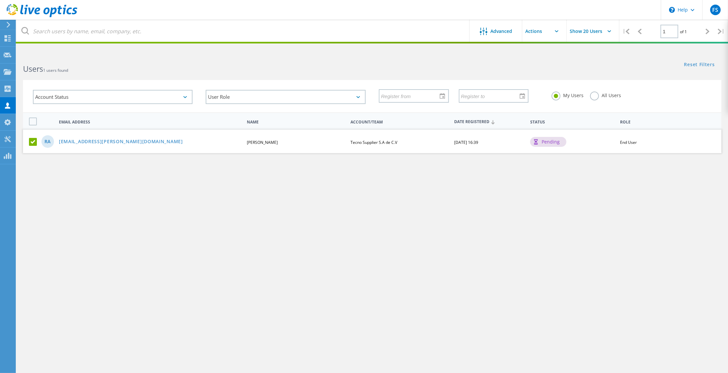
click at [467, 253] on div "Advanced Show 20 Users | 1 of 1 | Email Address First Name Last Name Account/Te…" at bounding box center [371, 215] width 711 height 323
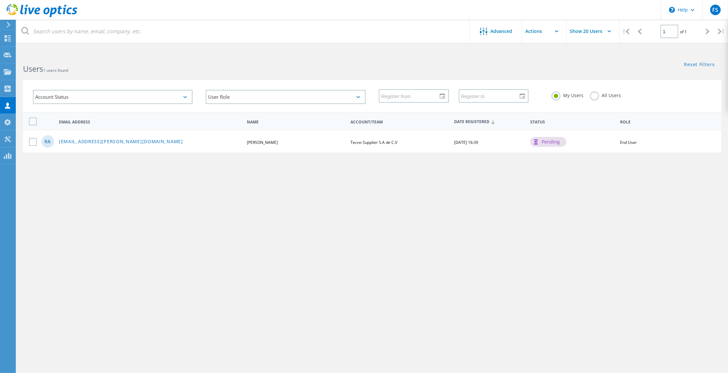
click at [638, 177] on div "Advanced Show 20 Users | 1 of 1 | Email Address First Name Last Name Account/Te…" at bounding box center [371, 215] width 711 height 323
click at [547, 144] on div "pending" at bounding box center [548, 142] width 36 height 10
click at [6, 89] on icon at bounding box center [8, 89] width 8 height 6
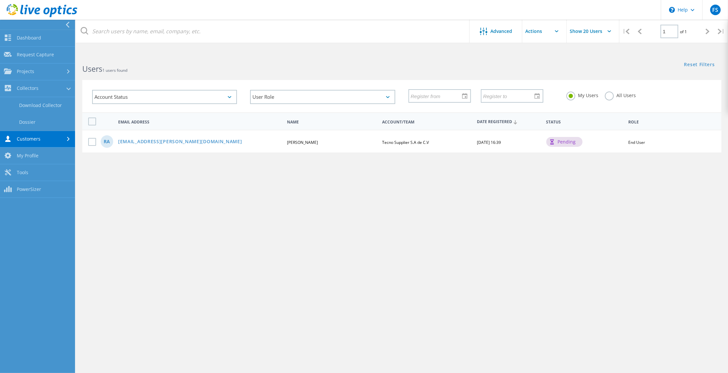
click at [570, 143] on div "pending" at bounding box center [564, 142] width 36 height 10
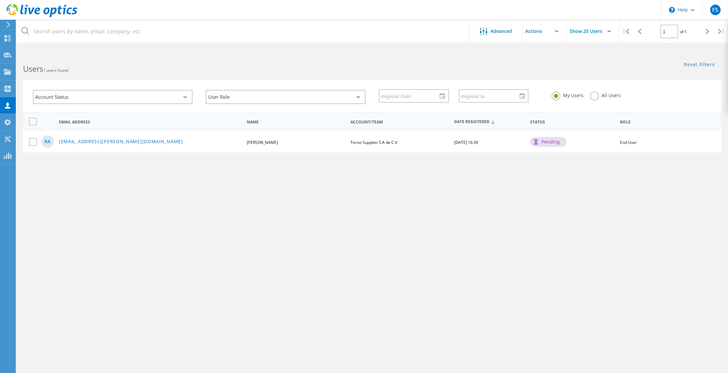
click at [9, 25] on use at bounding box center [9, 25] width 4 height 6
